Goal: Information Seeking & Learning: Learn about a topic

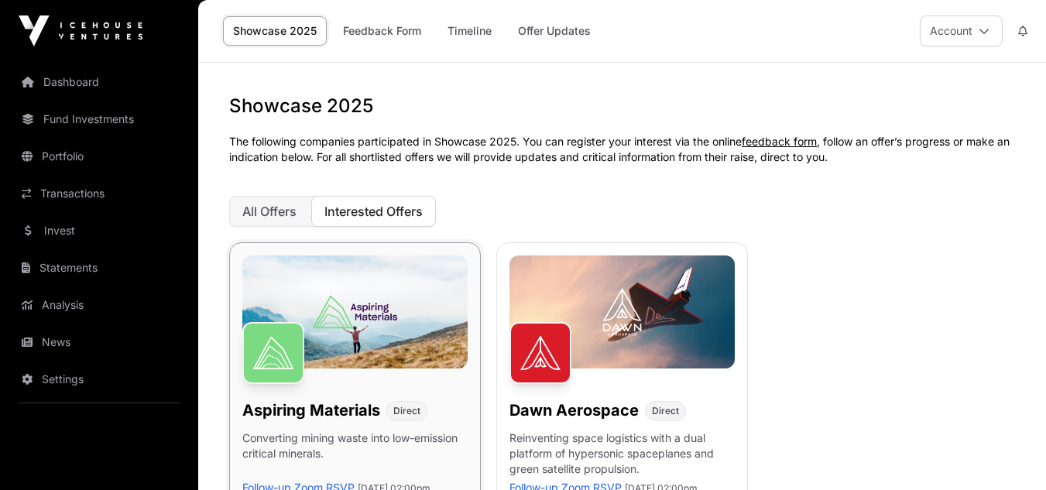
click at [356, 349] on img at bounding box center [354, 312] width 225 height 113
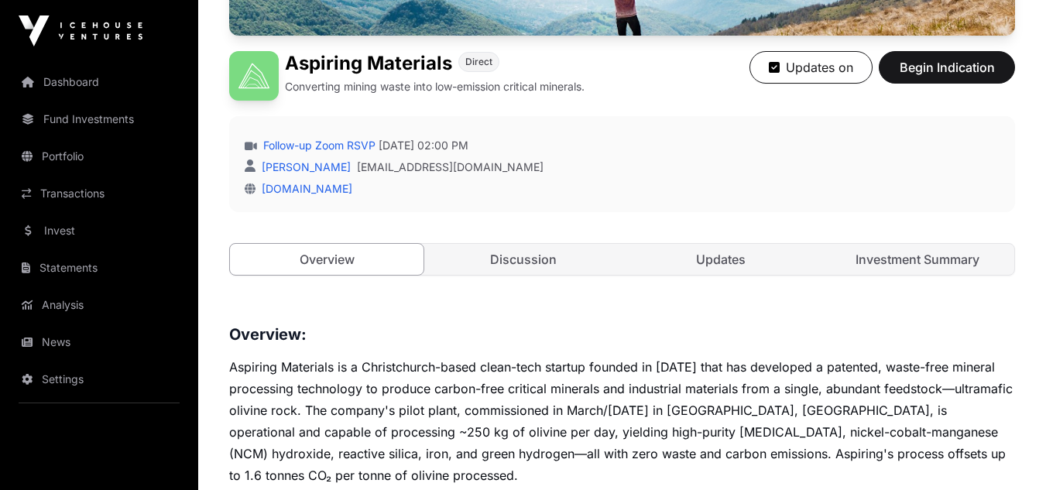
scroll to position [310, 0]
